Goal: Register for event/course

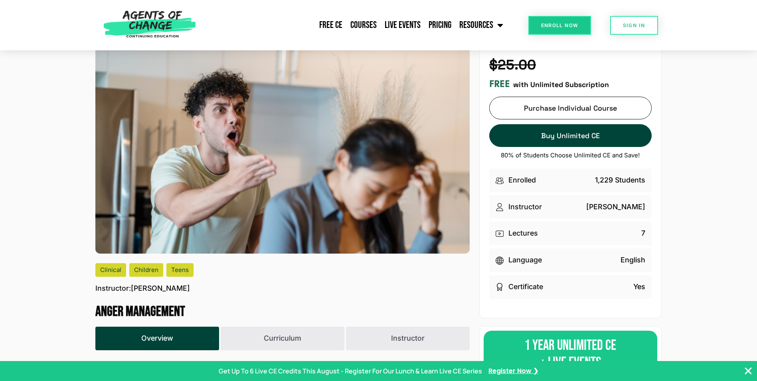
scroll to position [40, 0]
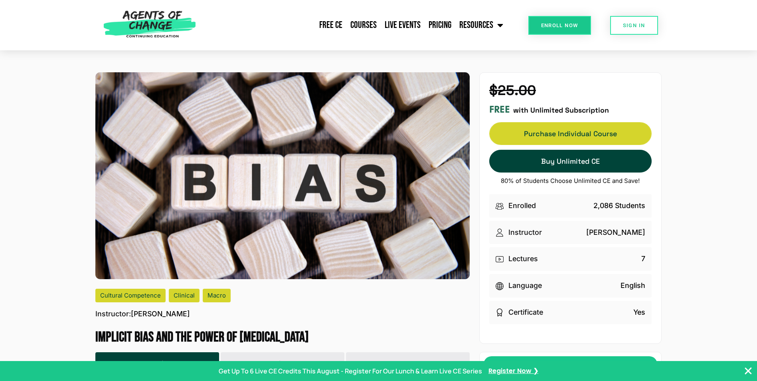
click at [553, 136] on span "Purchase Individual Course" at bounding box center [571, 134] width 162 height 6
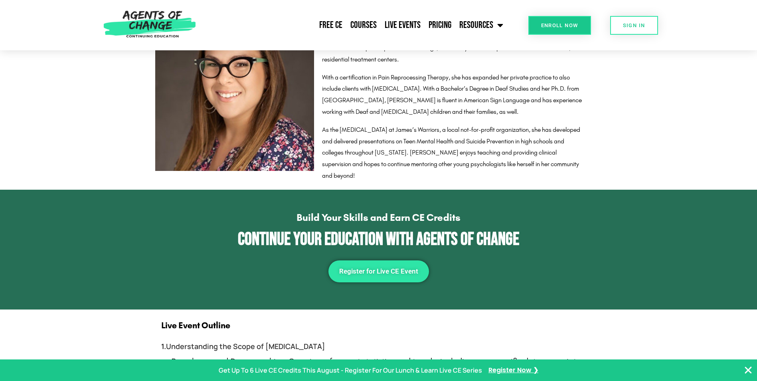
scroll to position [998, 0]
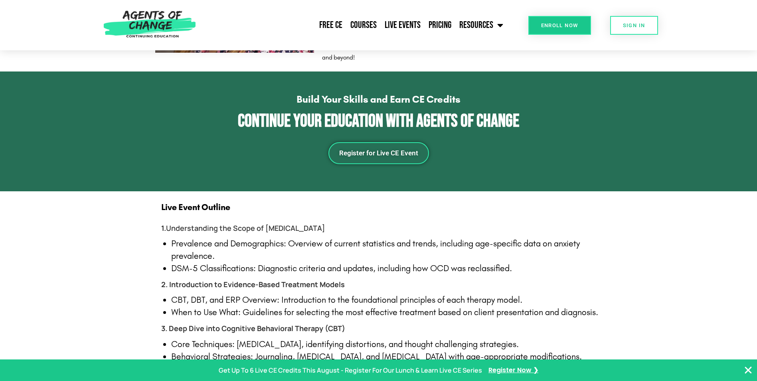
click at [385, 158] on link "Register for Live CE Event" at bounding box center [378, 153] width 101 height 22
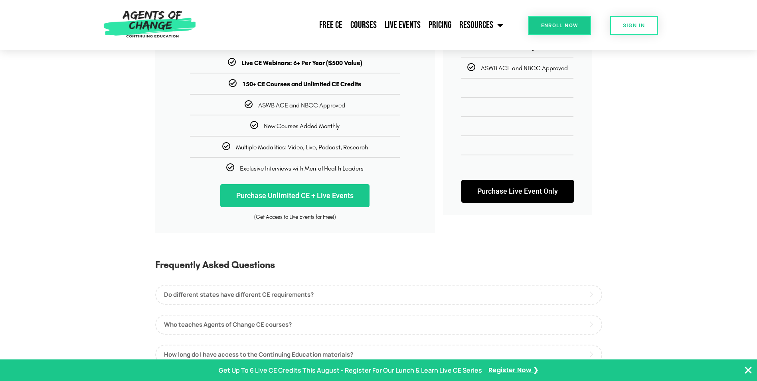
scroll to position [279, 0]
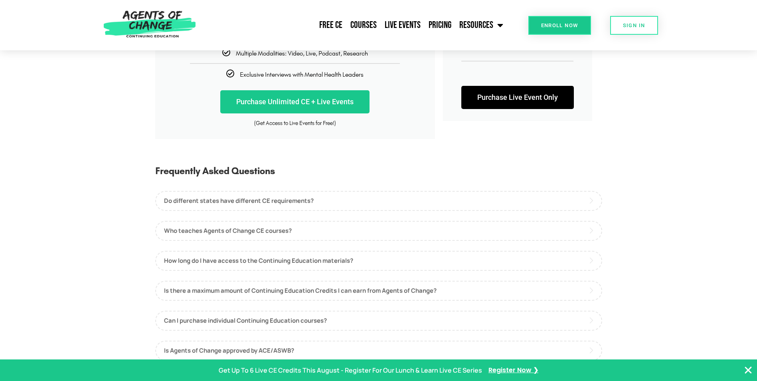
click at [518, 95] on link "Purchase Live Event Only" at bounding box center [517, 97] width 113 height 23
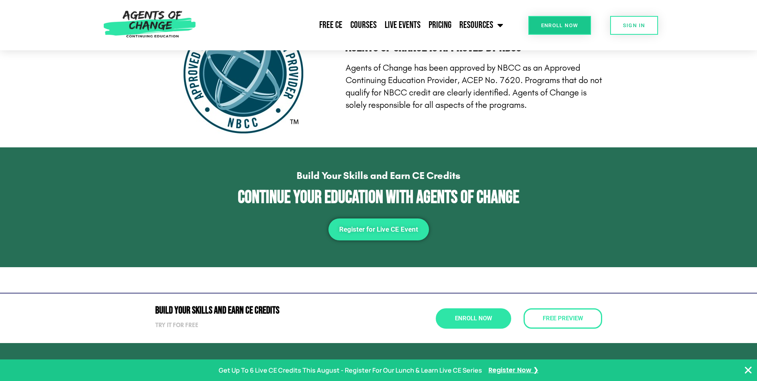
scroll to position [2275, 0]
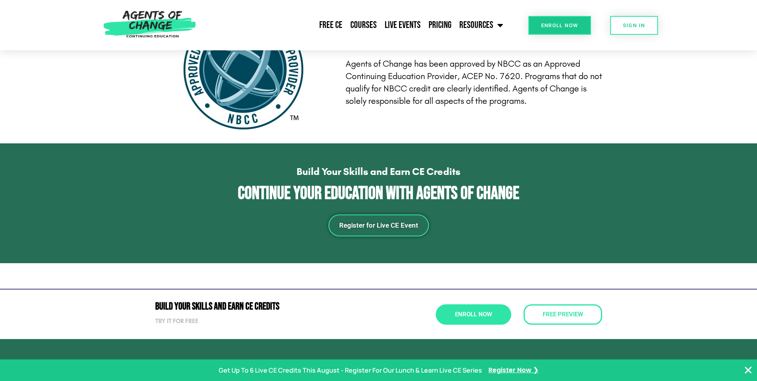
click at [383, 229] on span "Register for Live CE Event" at bounding box center [378, 225] width 79 height 7
